Goal: Task Accomplishment & Management: Manage account settings

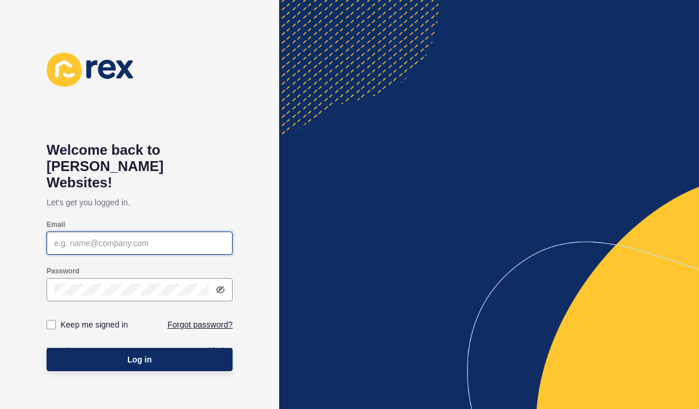
click at [135, 237] on input "Email" at bounding box center [139, 243] width 171 height 12
paste input "[PERSON_NAME][EMAIL_ADDRESS][DOMAIN_NAME]"
type input "[PERSON_NAME][EMAIL_ADDRESS][DOMAIN_NAME]"
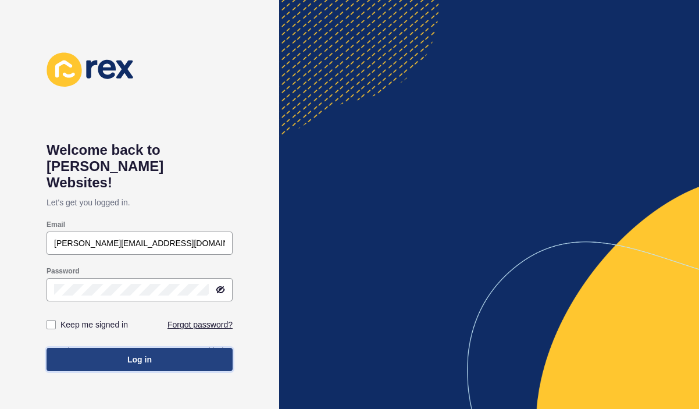
click at [137, 353] on span "Log in" at bounding box center [139, 359] width 24 height 12
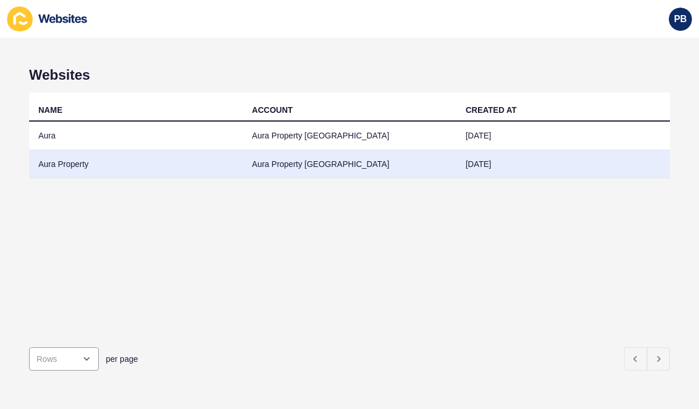
click at [73, 165] on td "Aura Property" at bounding box center [135, 164] width 213 height 28
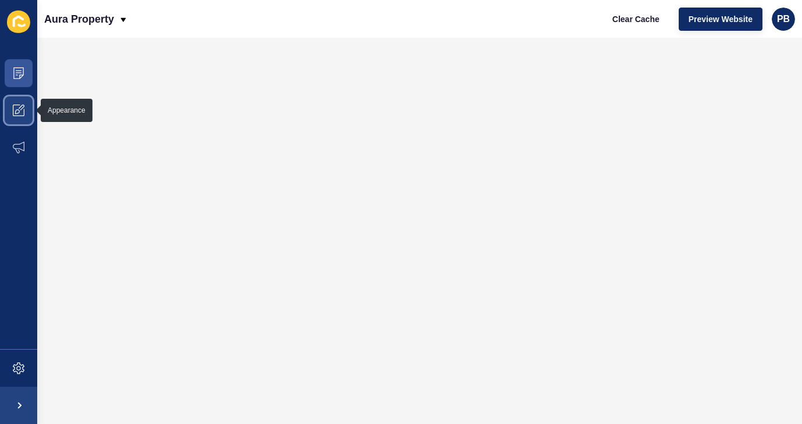
click at [12, 112] on span at bounding box center [18, 110] width 37 height 37
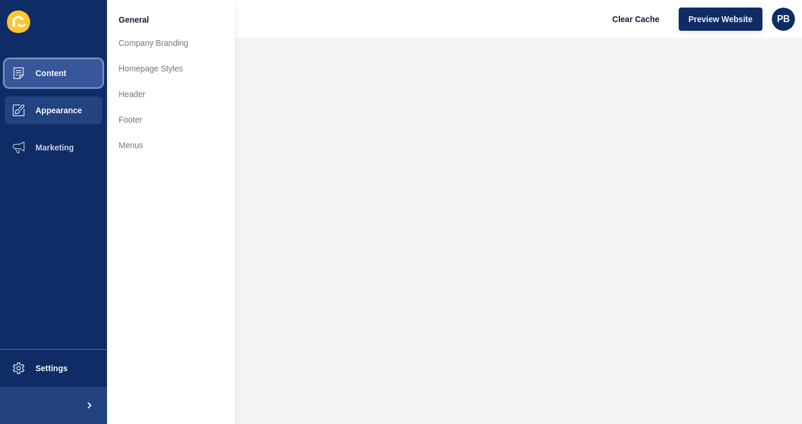
click at [28, 77] on span "Content" at bounding box center [32, 73] width 68 height 9
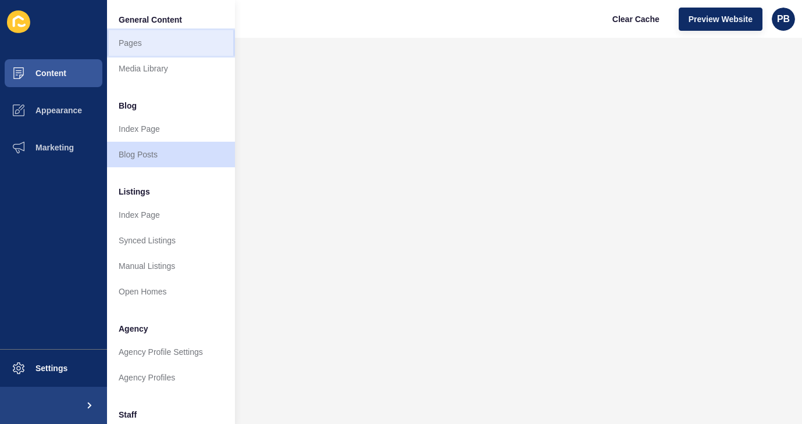
click at [152, 48] on link "Pages" at bounding box center [171, 43] width 128 height 26
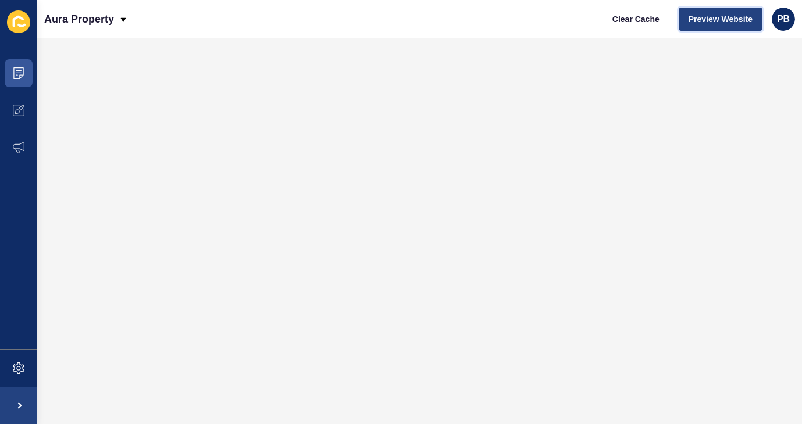
click at [698, 22] on span "Preview Website" at bounding box center [720, 19] width 64 height 12
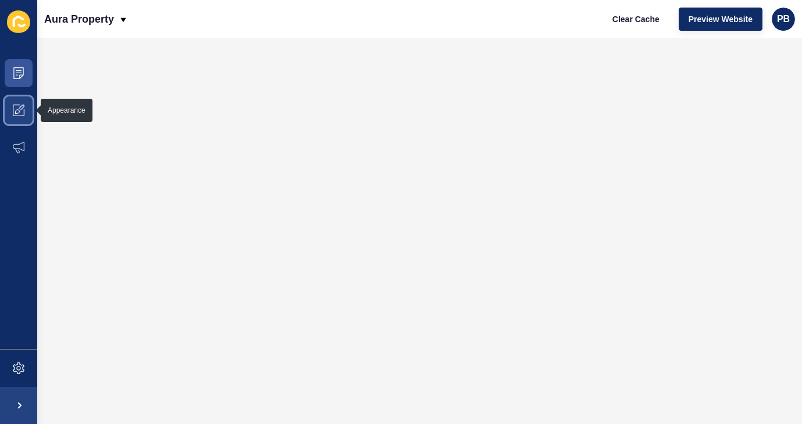
click at [15, 110] on icon at bounding box center [19, 111] width 12 height 12
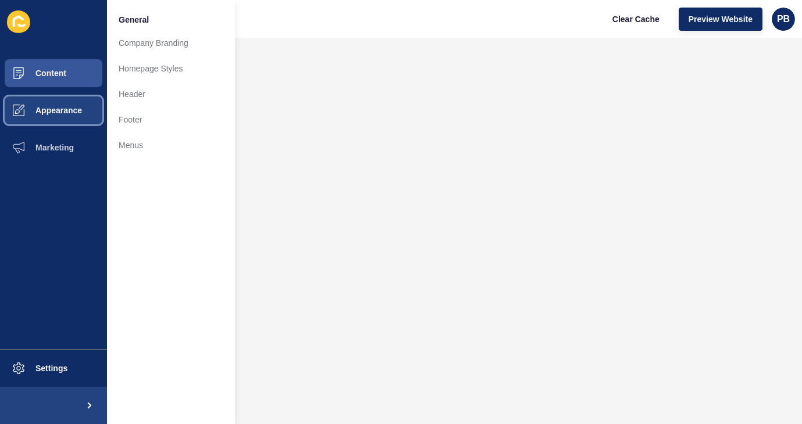
click at [33, 112] on span "Appearance" at bounding box center [40, 110] width 84 height 9
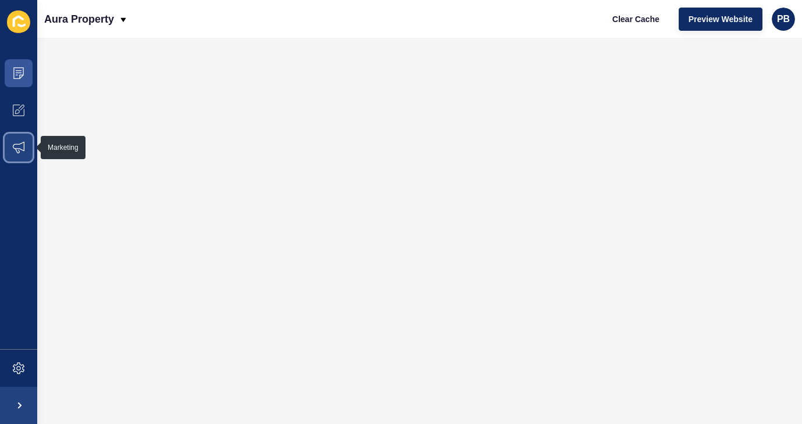
click at [17, 149] on icon at bounding box center [19, 148] width 12 height 12
click at [20, 22] on icon at bounding box center [18, 21] width 23 height 23
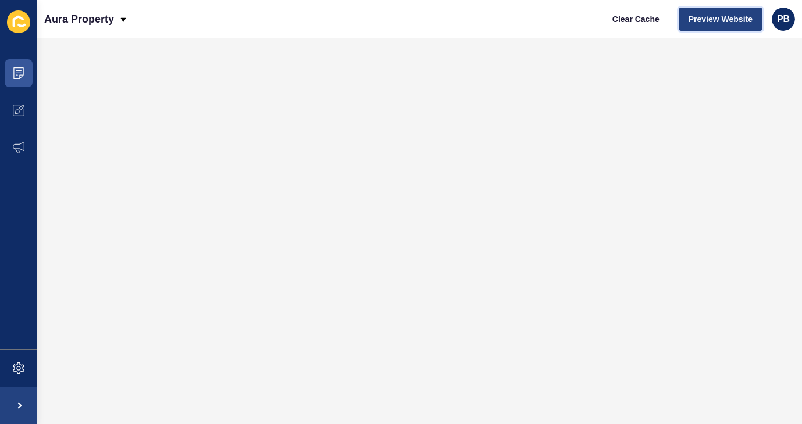
click at [698, 19] on span "Preview Website" at bounding box center [720, 19] width 64 height 12
